Goal: Task Accomplishment & Management: Use online tool/utility

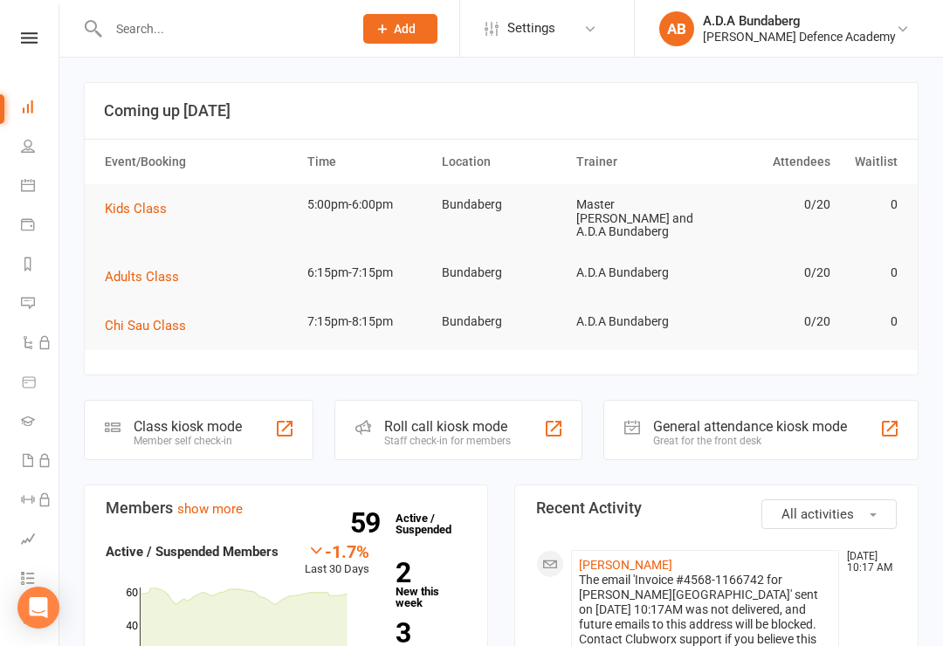
click at [37, 33] on icon at bounding box center [29, 37] width 17 height 11
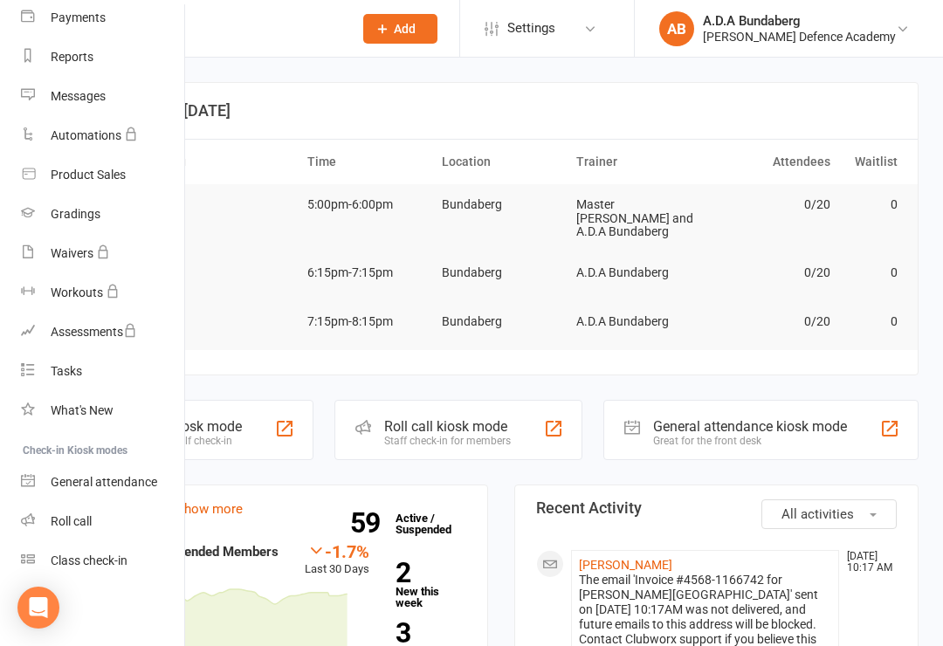
scroll to position [194, 0]
click at [106, 556] on div "Class check-in" at bounding box center [89, 561] width 77 height 14
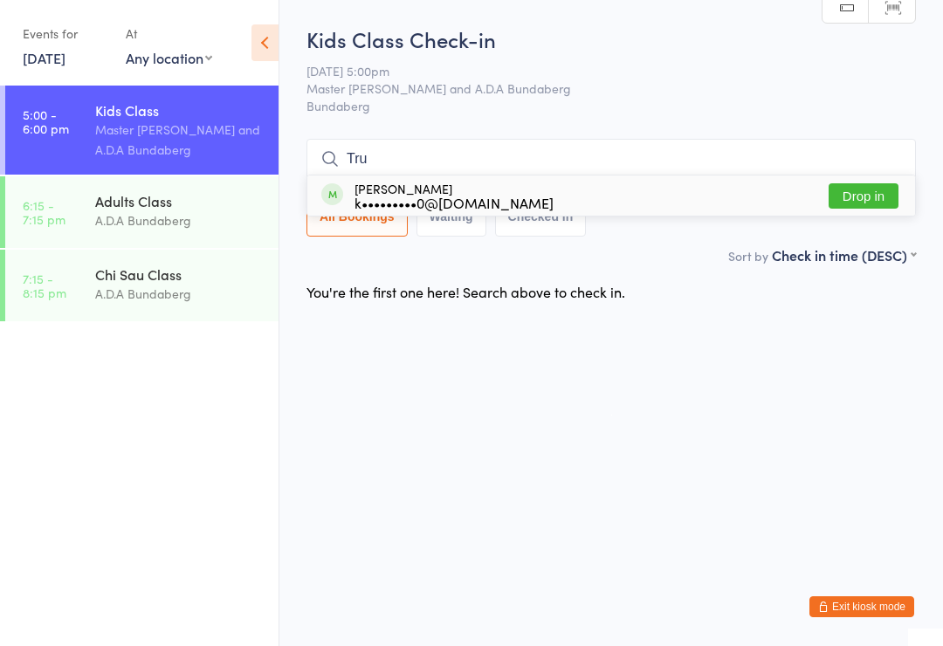
type input "Tru"
click at [862, 192] on button "Drop in" at bounding box center [864, 195] width 70 height 25
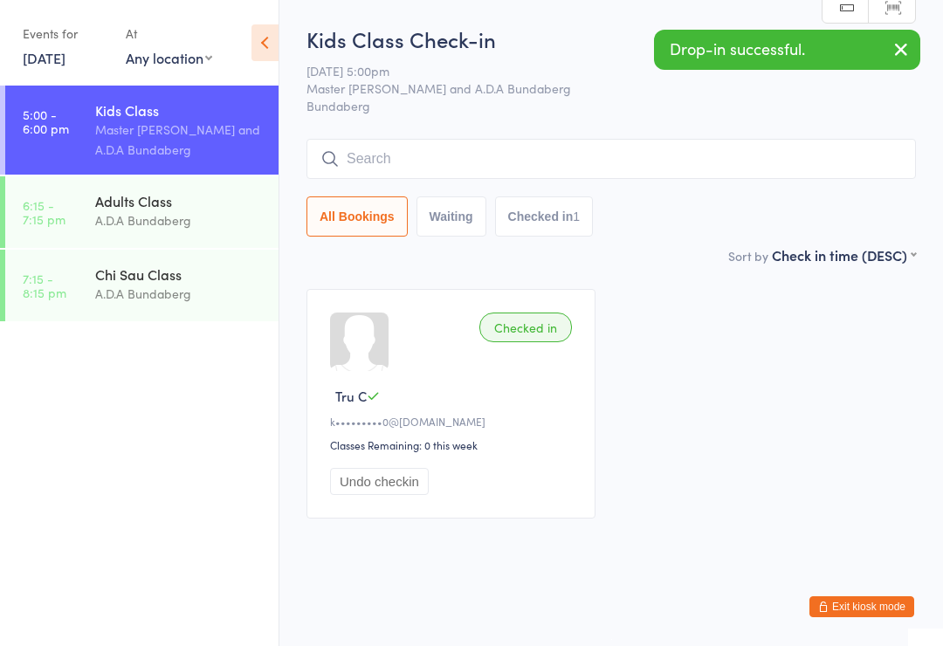
click at [359, 164] on input "search" at bounding box center [612, 159] width 610 height 40
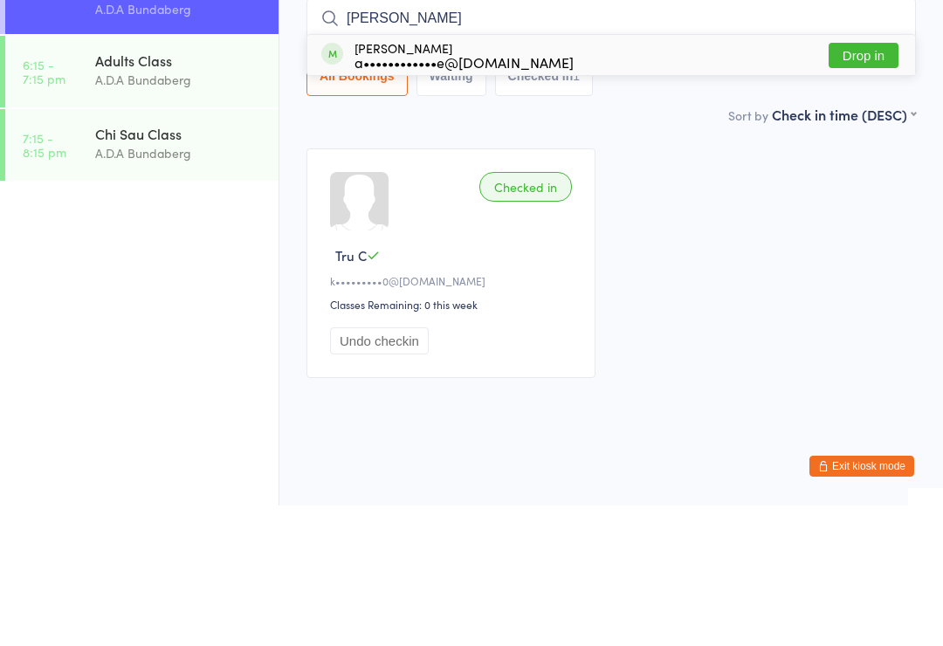
type input "[PERSON_NAME]"
click at [854, 183] on button "Drop in" at bounding box center [864, 195] width 70 height 25
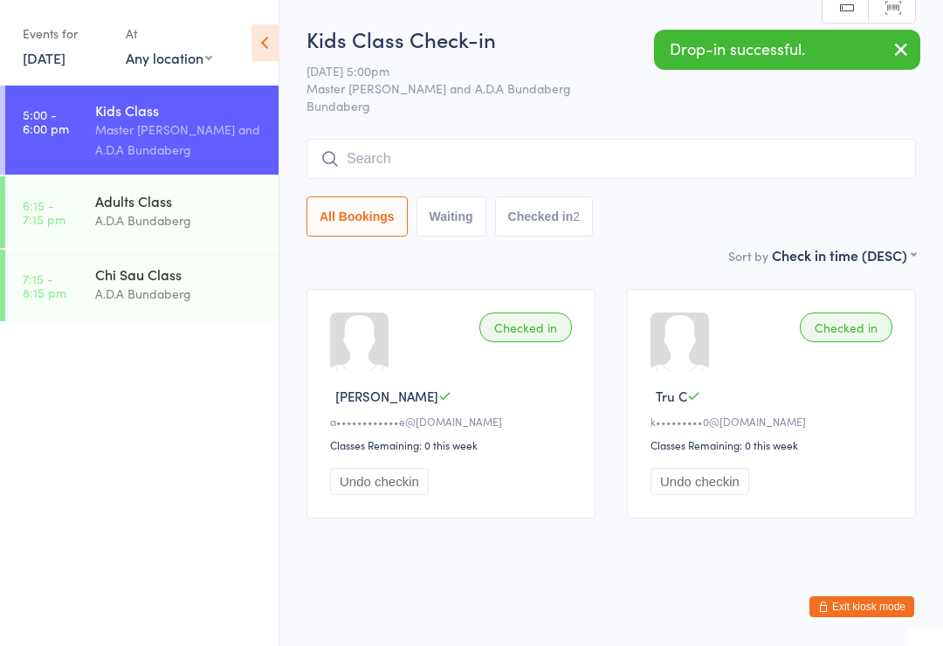
click at [369, 139] on input "search" at bounding box center [612, 159] width 610 height 40
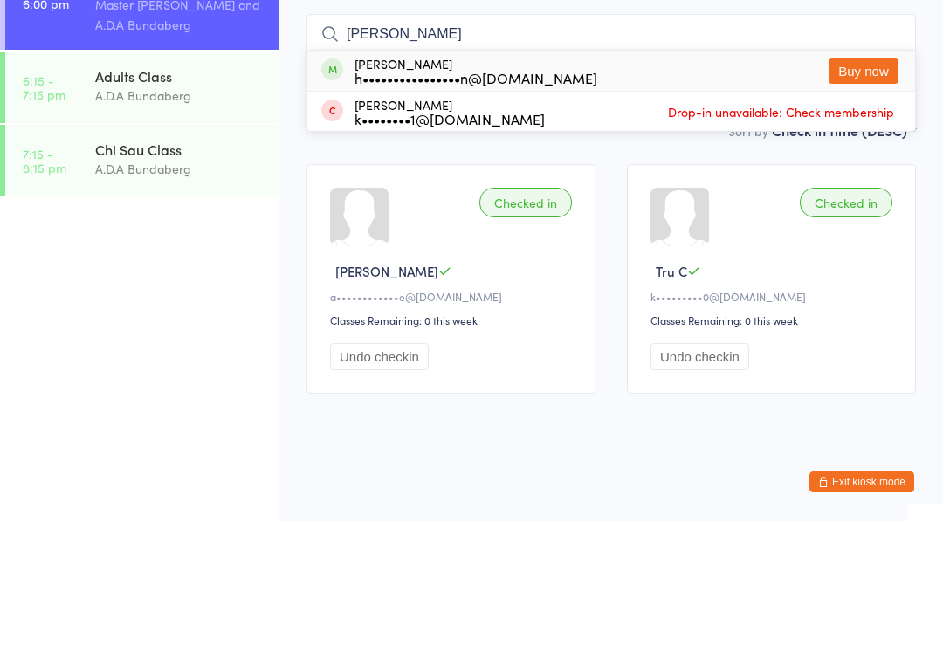
type input "J"
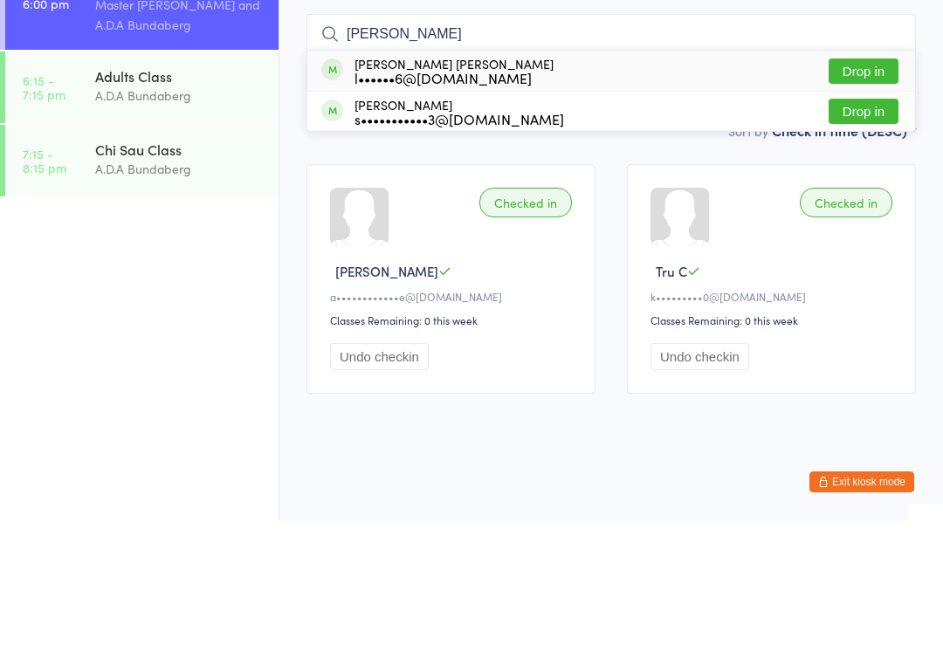
type input "[PERSON_NAME]"
click at [875, 183] on button "Drop in" at bounding box center [864, 195] width 70 height 25
